Goal: Answer question/provide support

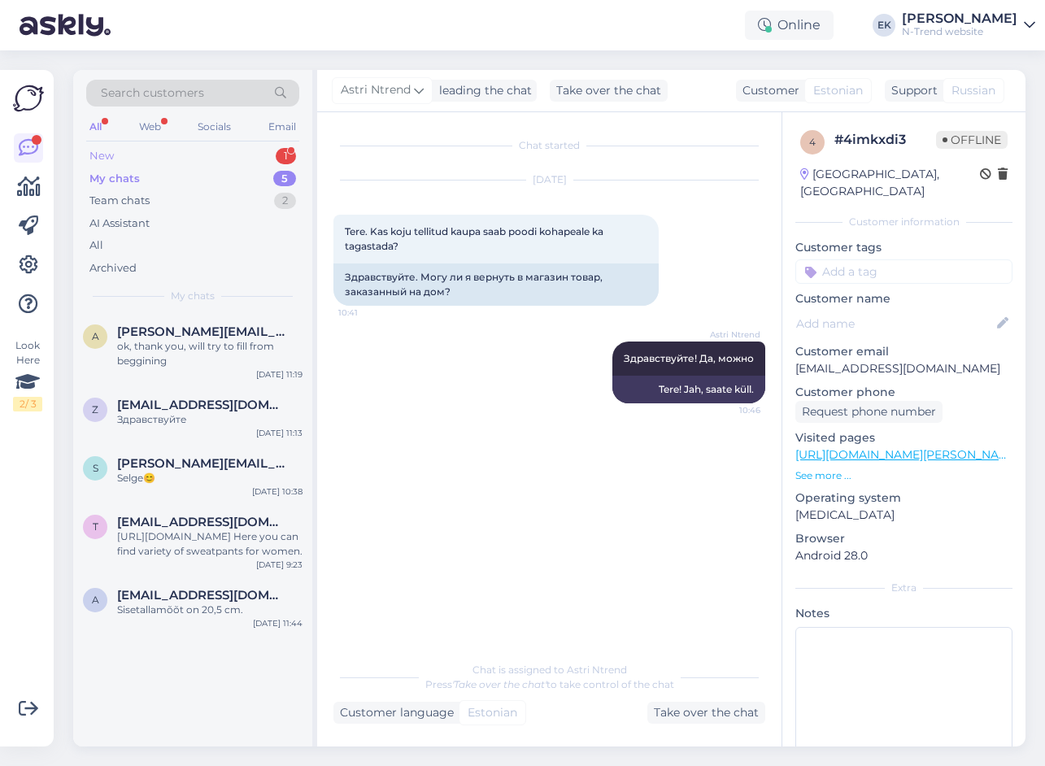
click at [105, 157] on div "New" at bounding box center [101, 156] width 24 height 16
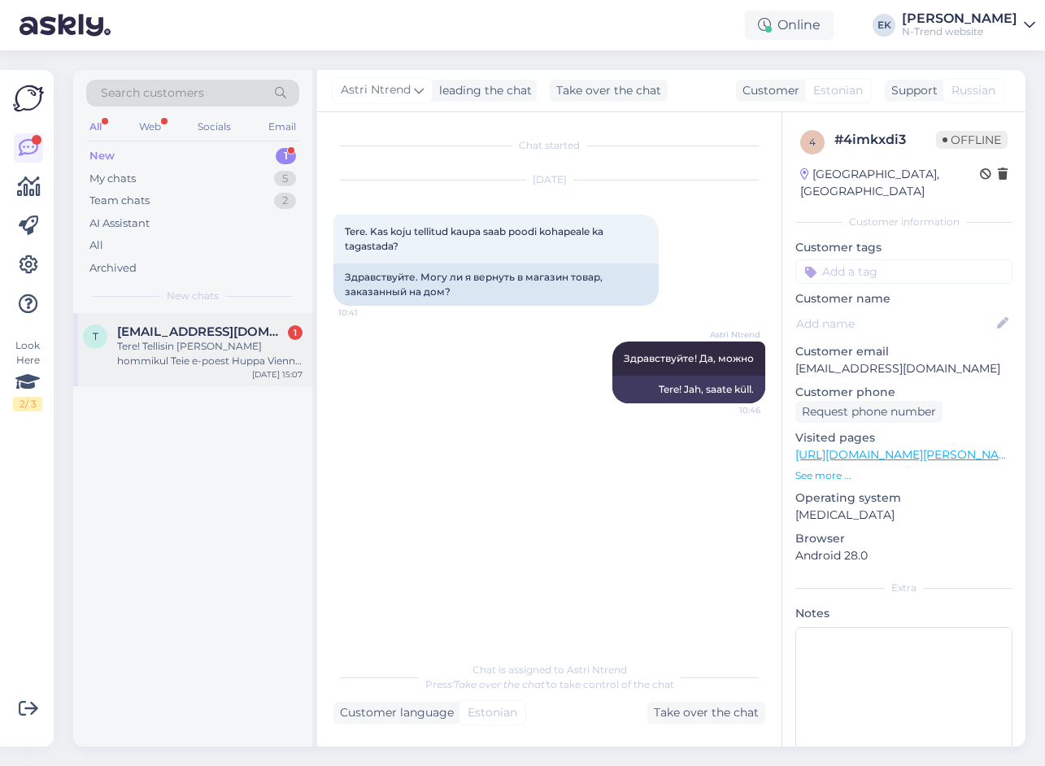
click at [207, 331] on span "[EMAIL_ADDRESS][DOMAIN_NAME]" at bounding box center [201, 332] width 169 height 15
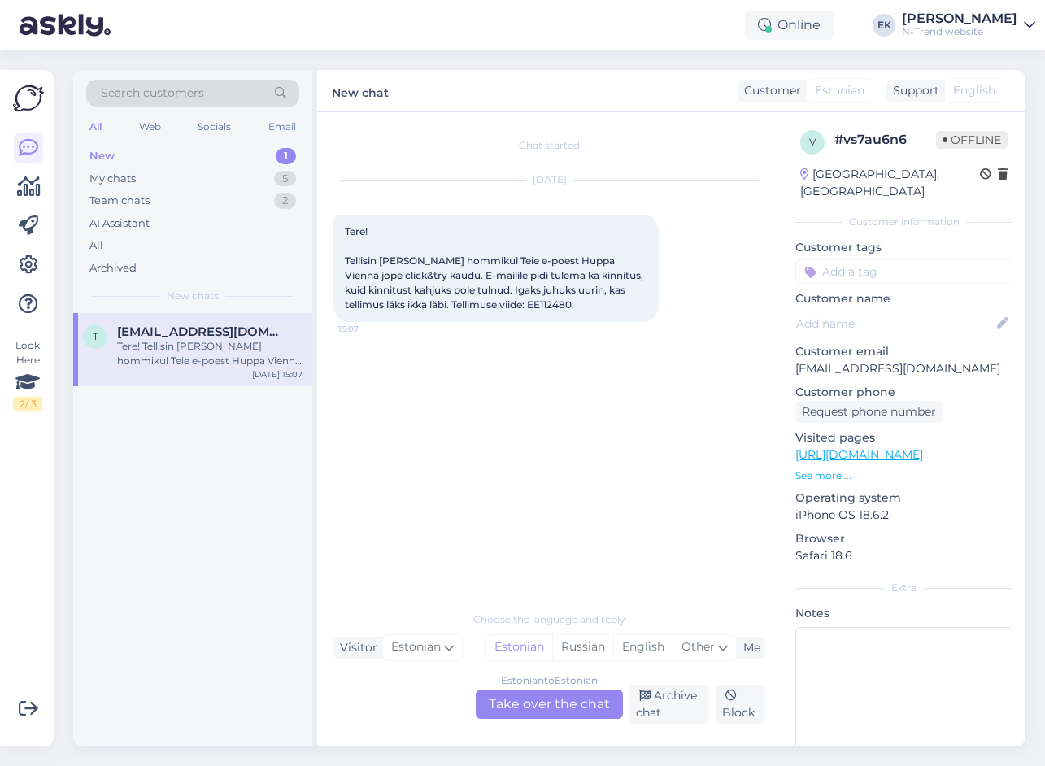
click at [550, 303] on span "Tere! Tellisin [PERSON_NAME] hommikul Teie e-poest Huppa Vienna jope click&try …" at bounding box center [495, 267] width 301 height 85
copy div "EE112480. 15:07"
click at [561, 704] on div "Estonian to Estonian Take over the chat" at bounding box center [549, 704] width 147 height 29
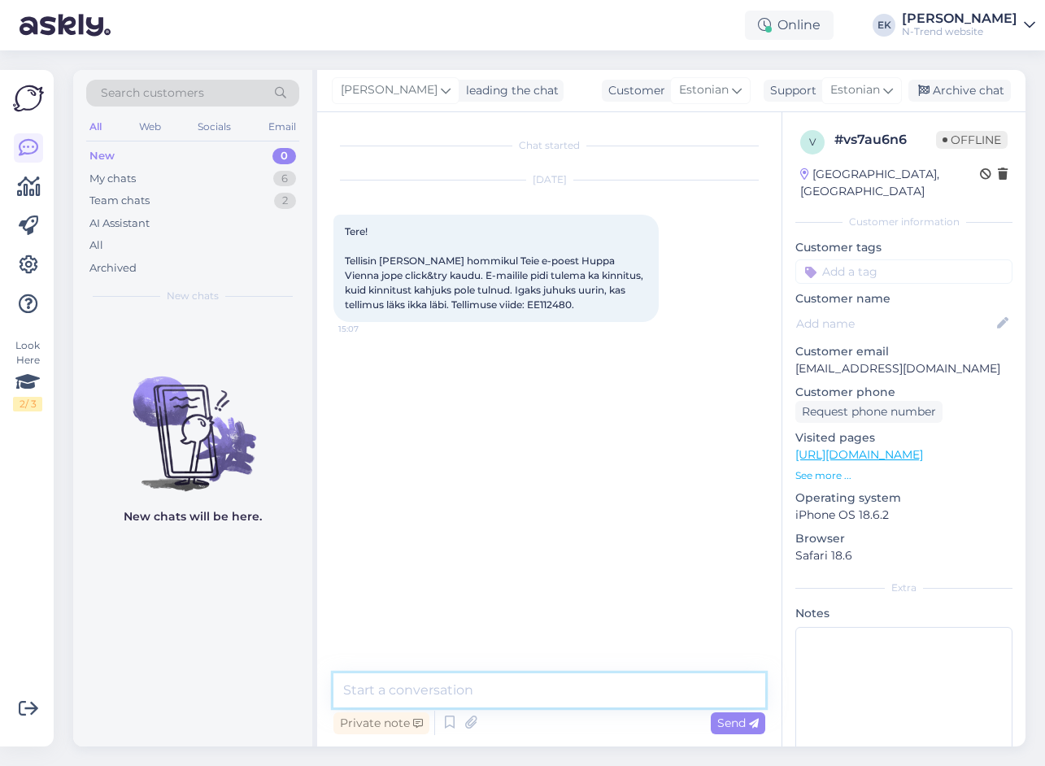
click at [500, 688] on textarea at bounding box center [549, 690] width 432 height 34
type textarea "Tere. Teie tellimus on ettevalmistamise järjekorras."
